Goal: Check status: Check status

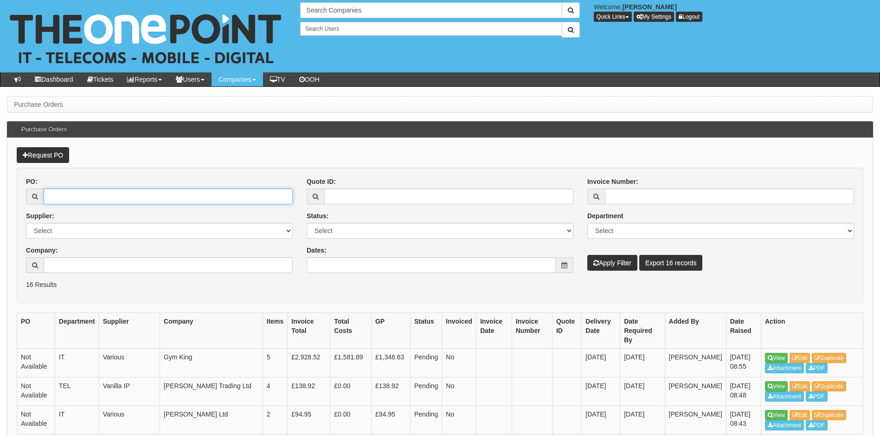
click at [114, 199] on input "PO:" at bounding box center [168, 196] width 249 height 16
type input "19297"
click at [587, 255] on button "Apply Filter" at bounding box center [612, 263] width 50 height 16
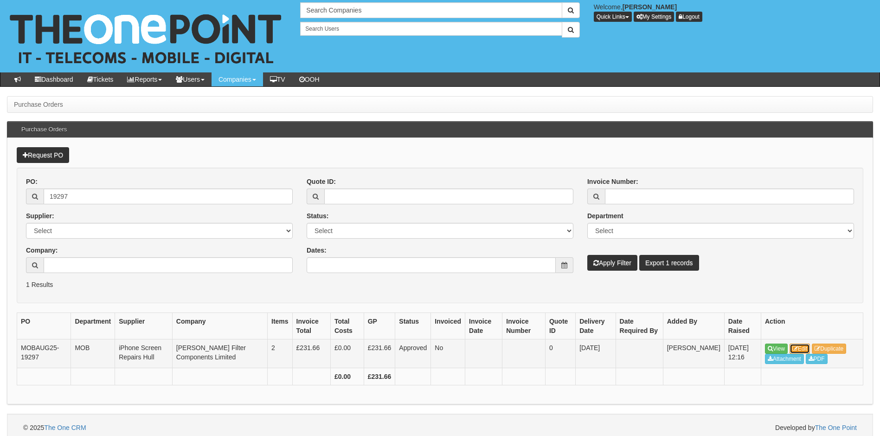
click at [809, 345] on link "Edit" at bounding box center [800, 348] width 21 height 10
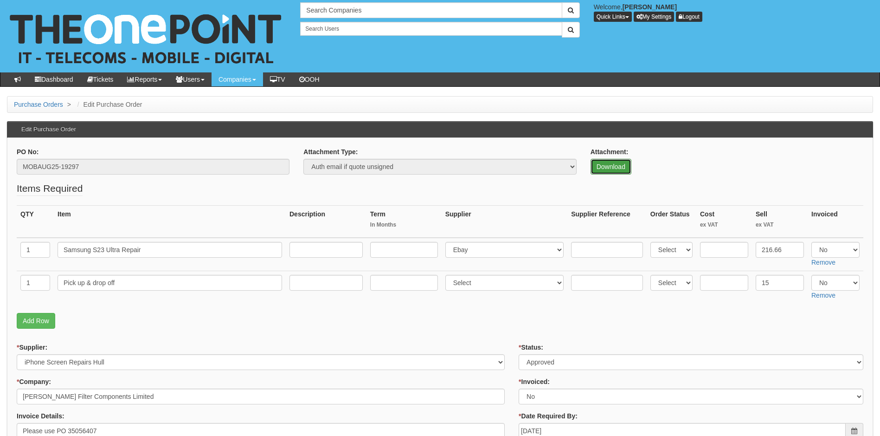
click at [607, 168] on link "Download" at bounding box center [611, 167] width 41 height 16
